Goal: Task Accomplishment & Management: Complete application form

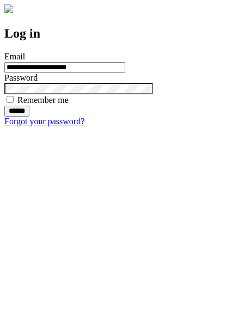
type input "**********"
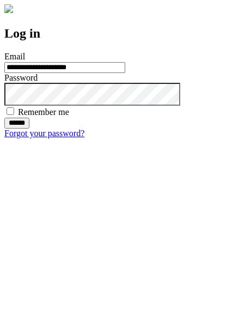
click at [29, 129] on input "******" at bounding box center [16, 123] width 25 height 11
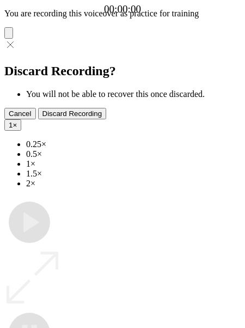
type input "**********"
